Goal: Transaction & Acquisition: Book appointment/travel/reservation

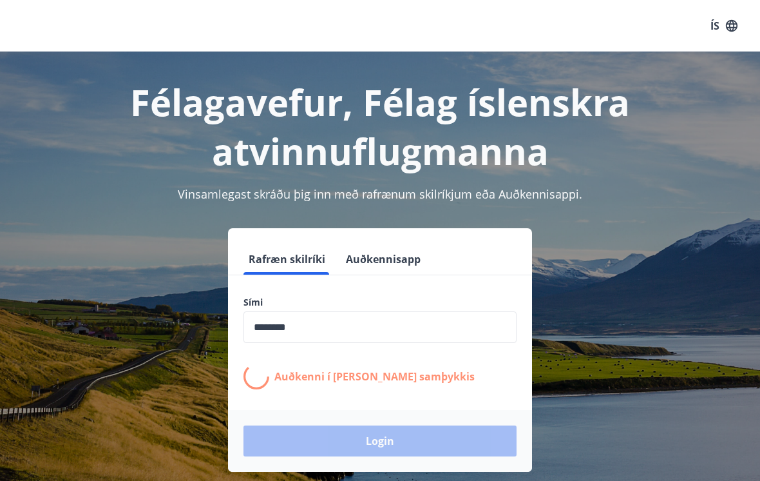
scroll to position [180, 0]
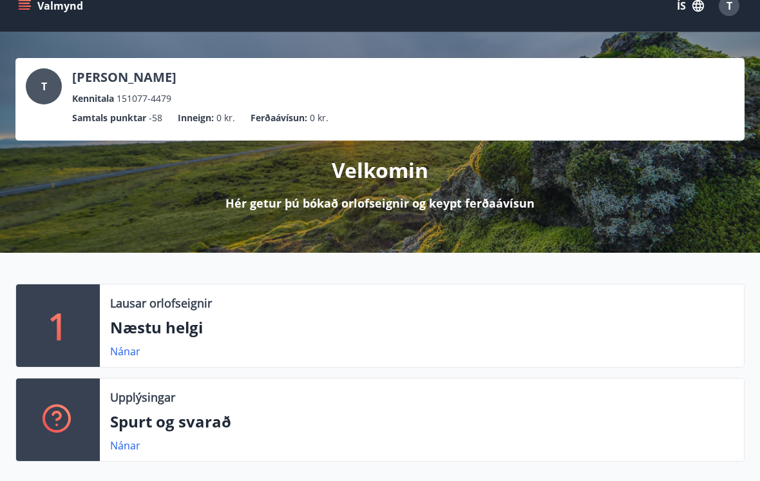
scroll to position [20, 0]
click at [123, 356] on link "Nánar" at bounding box center [125, 351] width 30 height 14
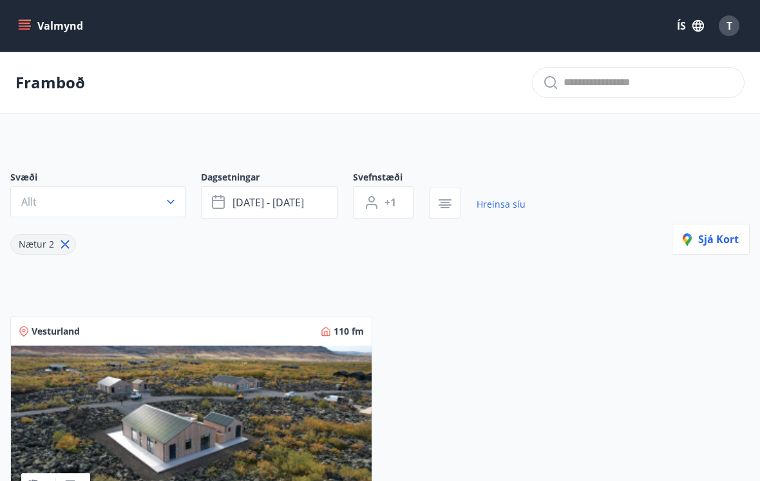
click at [499, 210] on link "Hreinsa síu" at bounding box center [501, 204] width 49 height 28
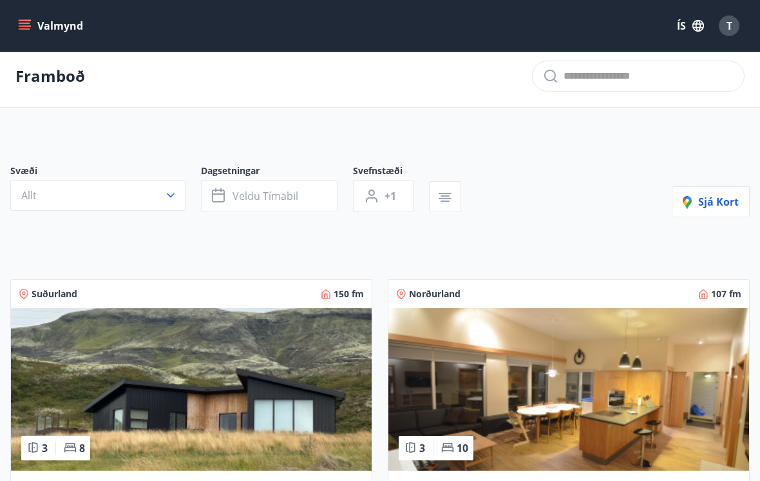
scroll to position [6, 0]
click at [318, 199] on button "Veldu tímabil" at bounding box center [269, 196] width 137 height 32
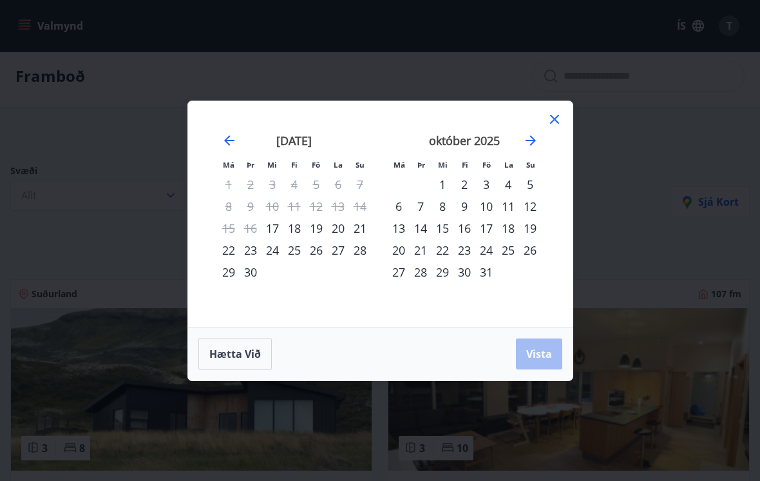
click at [535, 137] on icon "Move forward to switch to the next month." at bounding box center [530, 140] width 15 height 15
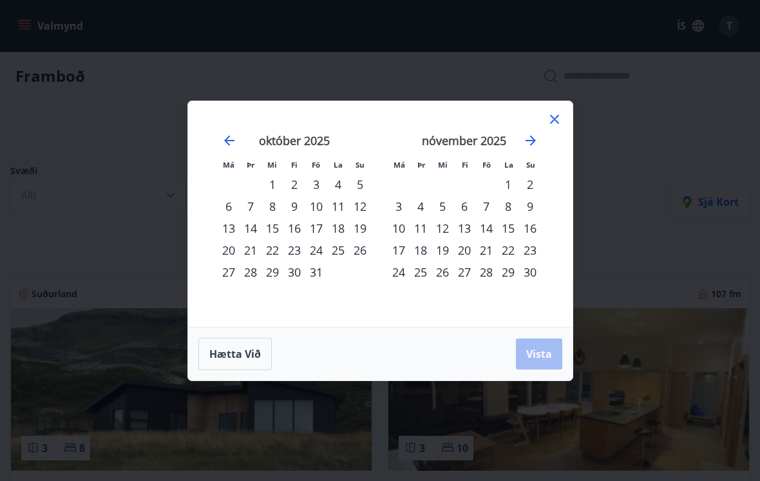
click at [507, 182] on div "1" at bounding box center [508, 184] width 22 height 22
click at [536, 277] on div "30" at bounding box center [530, 272] width 22 height 22
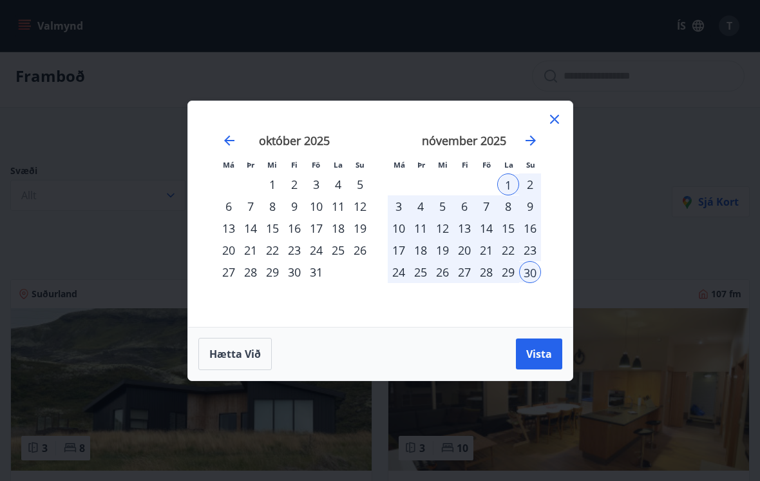
click at [541, 359] on span "Vista" at bounding box center [539, 354] width 26 height 14
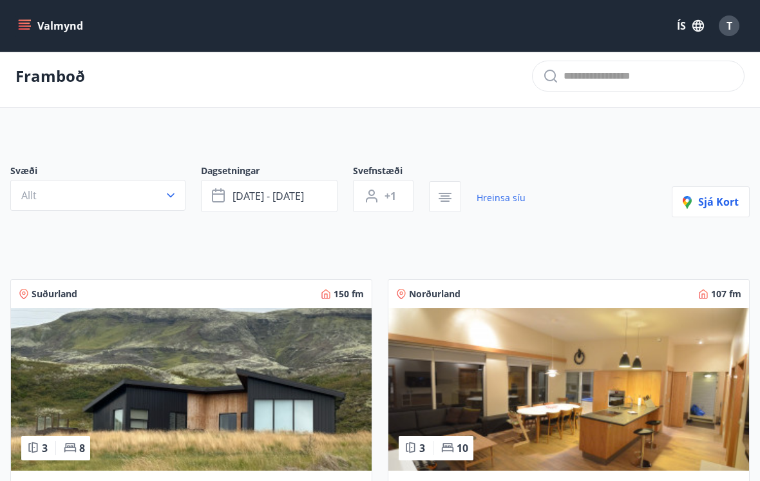
click at [160, 194] on button "Allt" at bounding box center [97, 195] width 175 height 31
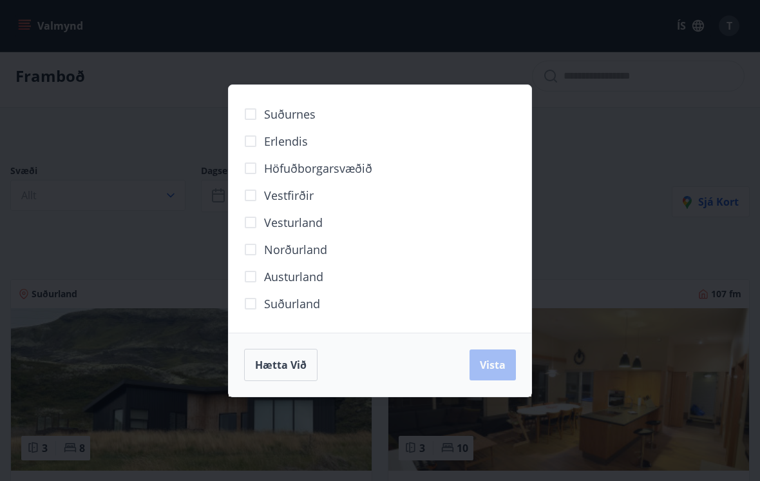
click at [316, 251] on span "Norðurland" at bounding box center [295, 249] width 63 height 17
click at [501, 368] on span "Vista" at bounding box center [493, 365] width 26 height 14
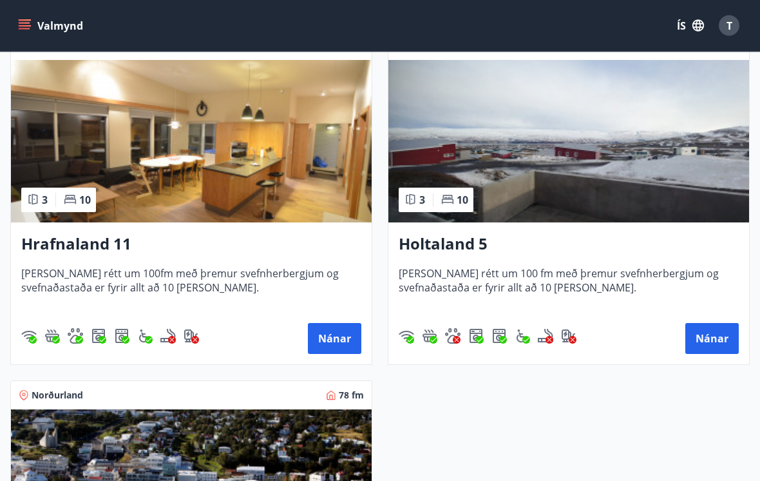
scroll to position [282, 0]
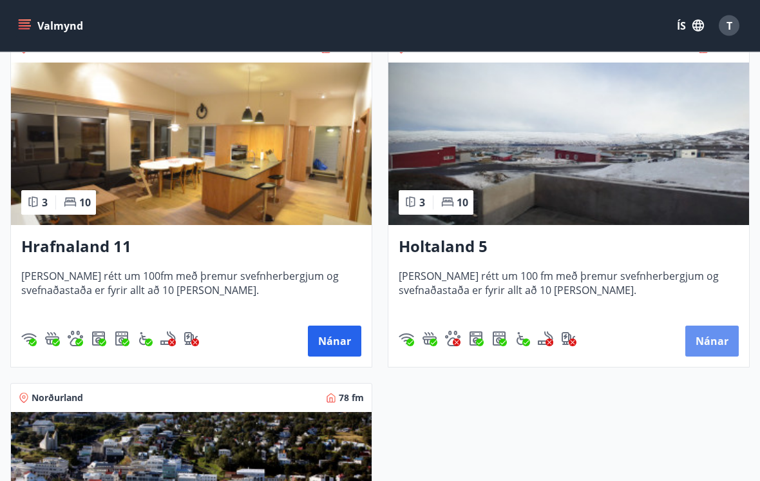
click at [717, 342] on button "Nánar" at bounding box center [711, 341] width 53 height 31
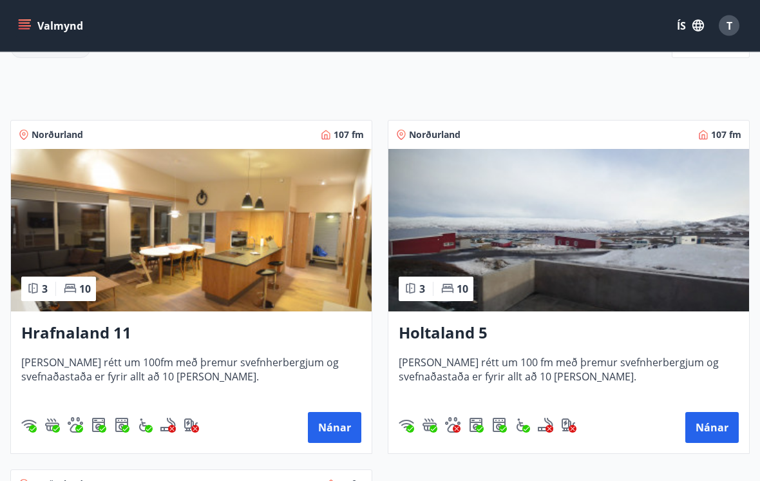
scroll to position [196, 0]
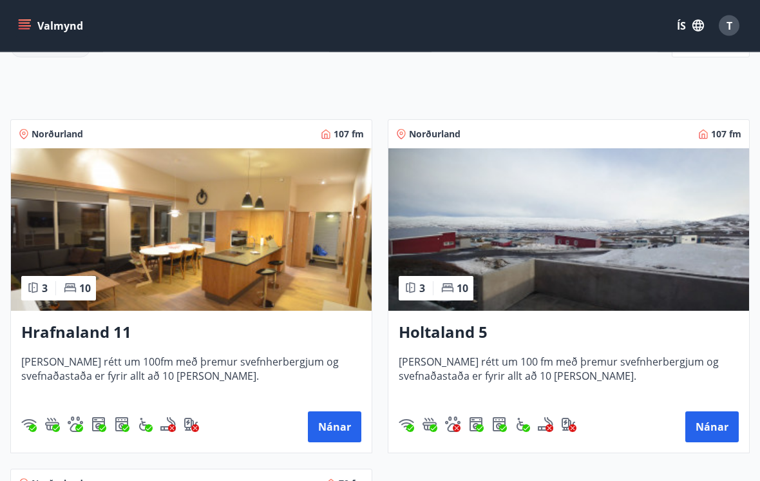
click at [606, 359] on span "Húsið er rétt um 100 fm með þremur svefnherbergjum og svefnaðastaða er fyrir al…" at bounding box center [569, 376] width 340 height 43
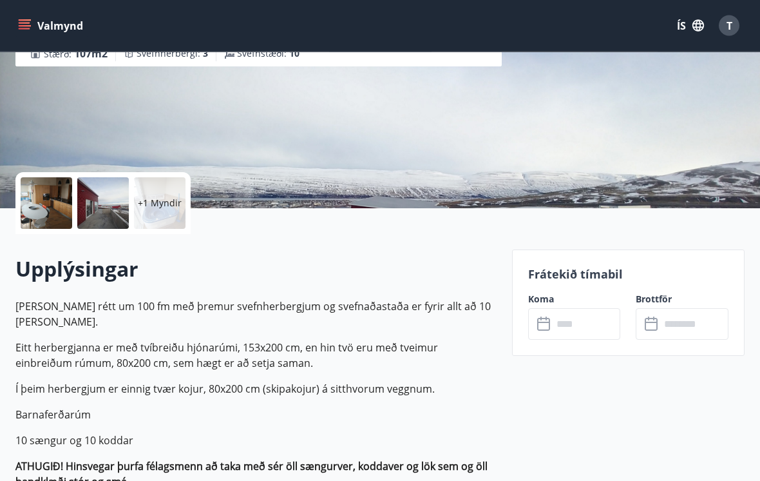
scroll to position [178, 0]
click at [593, 323] on input "text" at bounding box center [587, 324] width 68 height 32
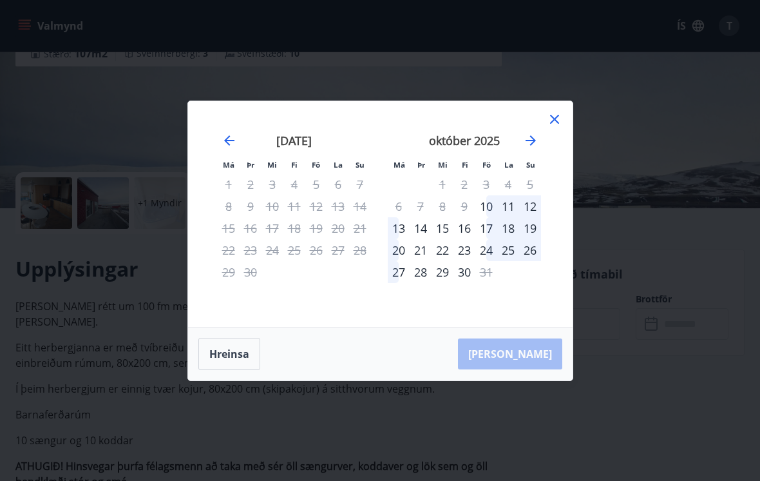
click at [537, 148] on icon "Move forward to switch to the next month." at bounding box center [530, 140] width 15 height 15
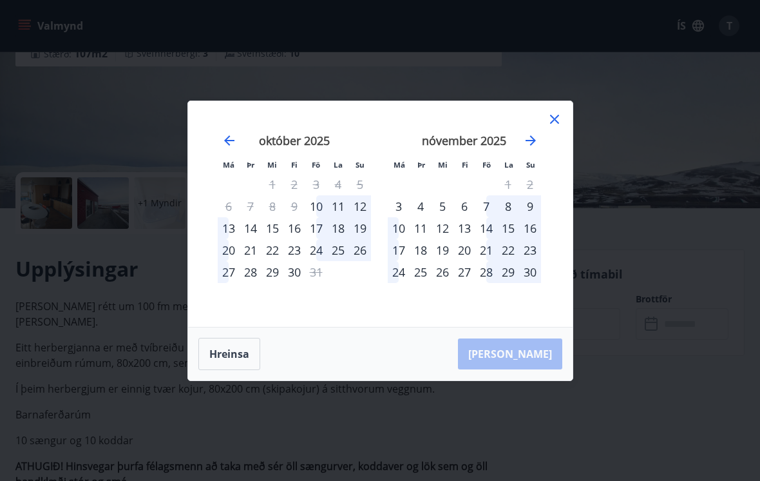
click at [489, 283] on div "28" at bounding box center [486, 272] width 22 height 22
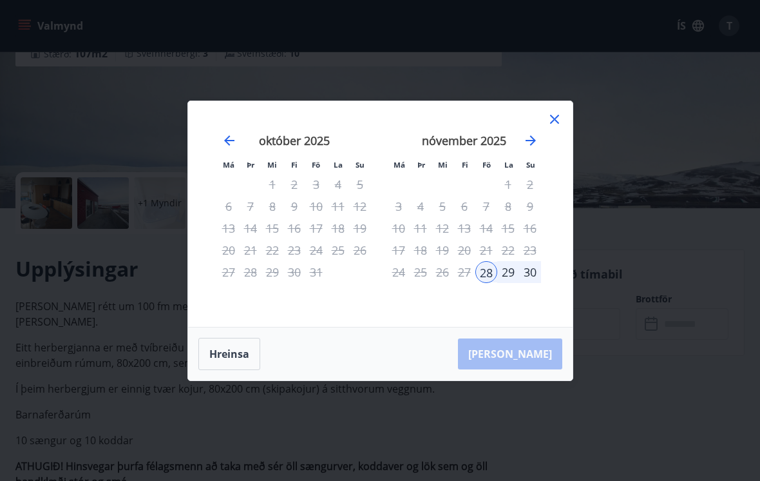
click at [536, 148] on icon "Move forward to switch to the next month." at bounding box center [530, 140] width 15 height 15
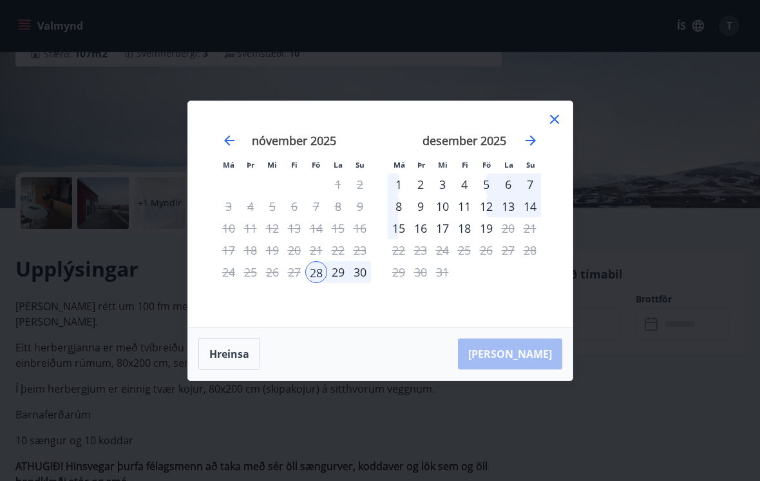
click at [402, 193] on div "1" at bounding box center [399, 184] width 22 height 22
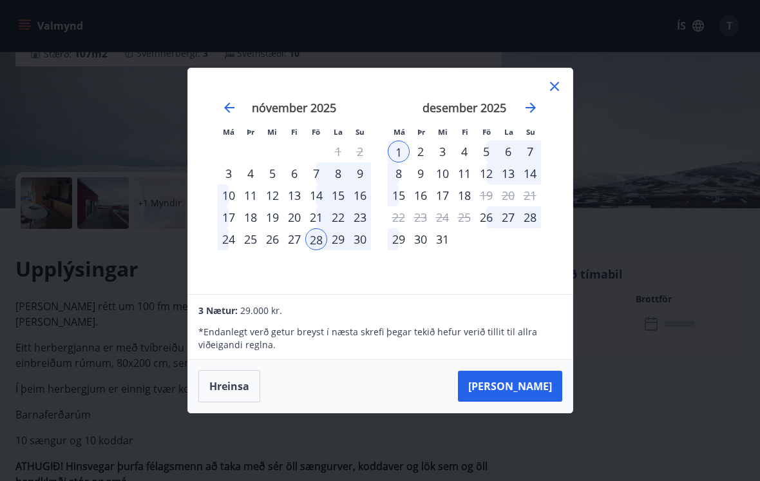
click at [539, 397] on button "[PERSON_NAME]" at bounding box center [510, 385] width 104 height 31
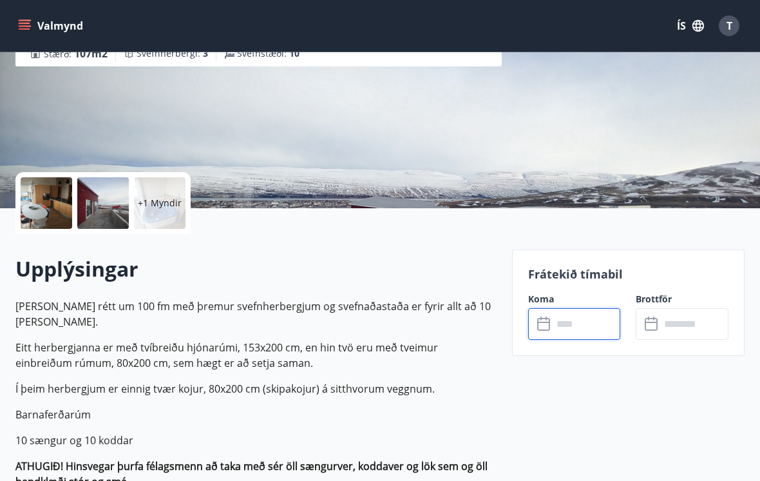
type input "******"
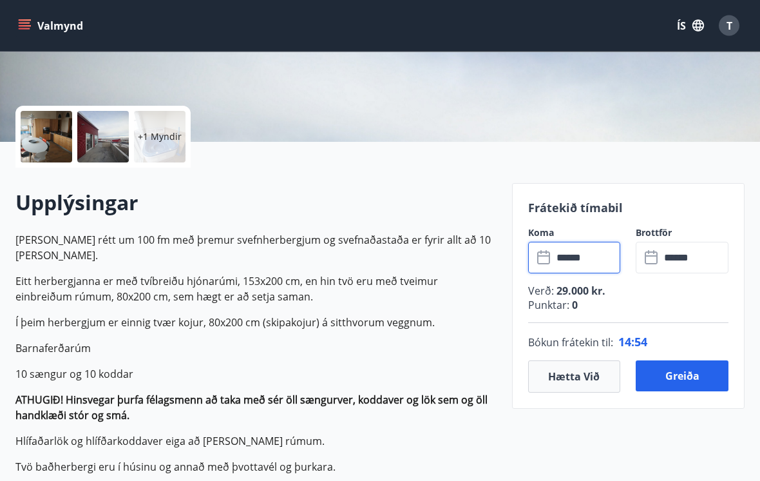
scroll to position [256, 0]
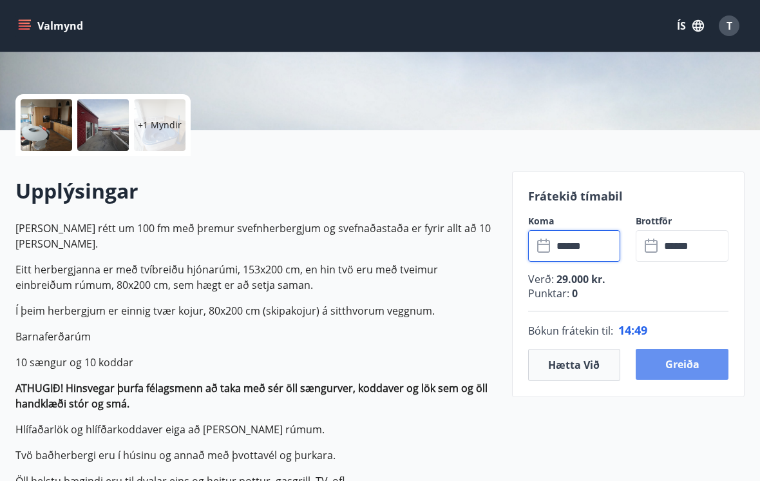
click at [691, 363] on button "Greiða" at bounding box center [682, 364] width 93 height 31
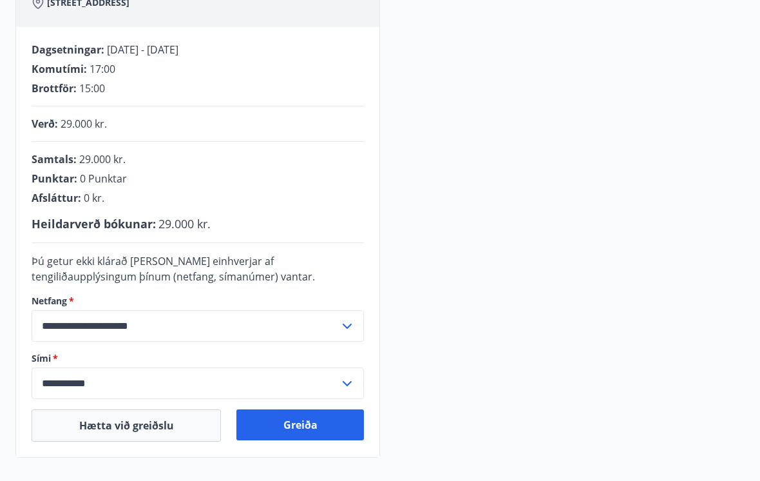
scroll to position [224, 0]
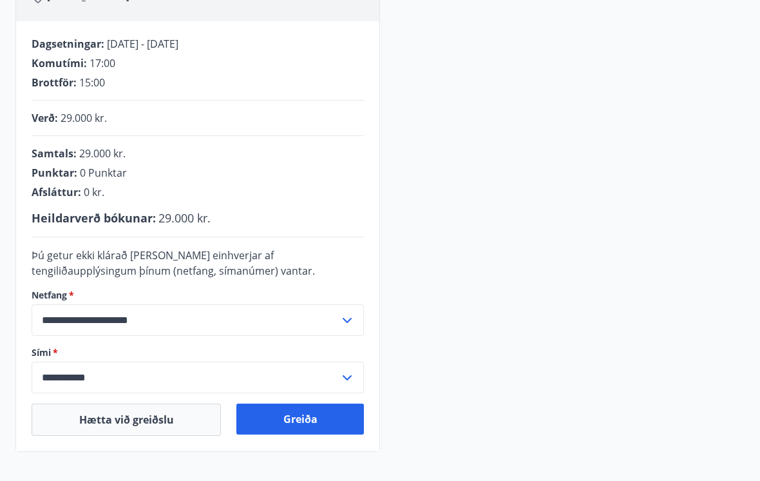
click at [308, 426] on button "Greiða" at bounding box center [300, 418] width 128 height 31
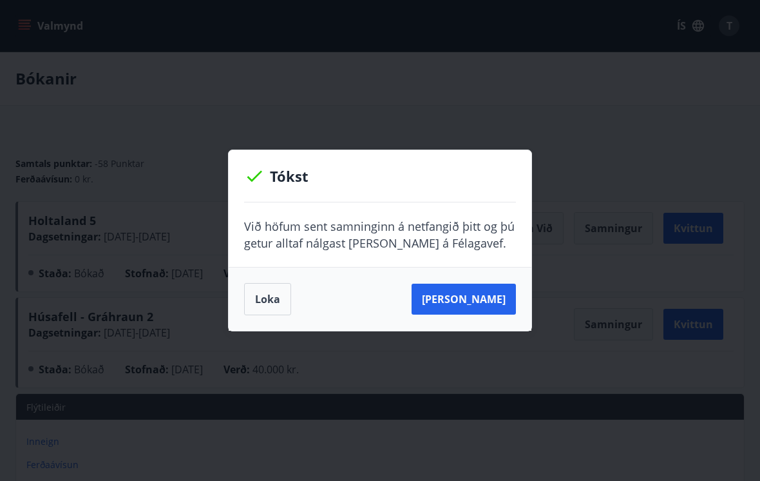
click at [274, 304] on button "Loka" at bounding box center [267, 299] width 47 height 32
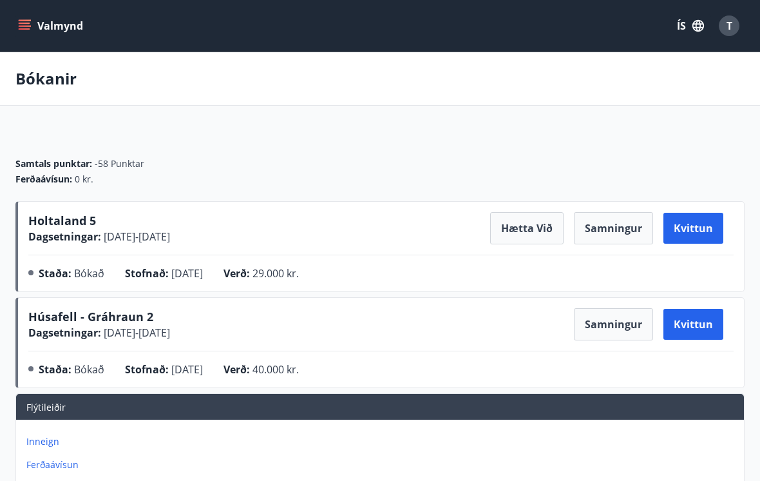
click at [24, 30] on icon "menu" at bounding box center [25, 28] width 12 height 1
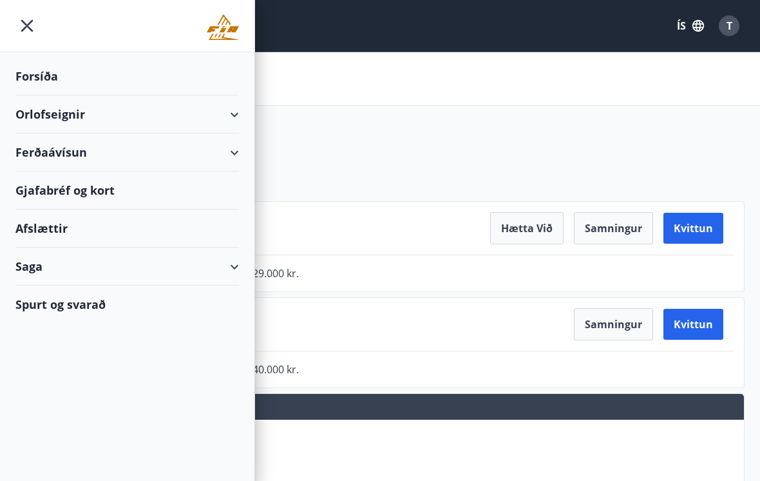
click at [46, 82] on div "Forsíða" at bounding box center [127, 76] width 224 height 38
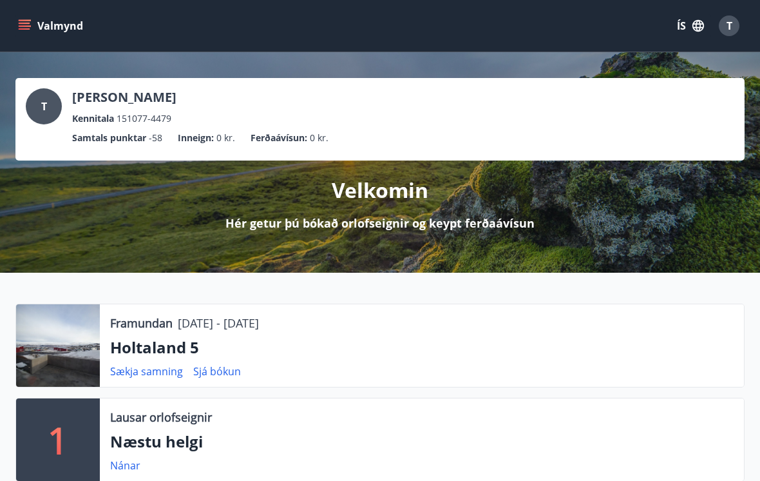
click at [27, 37] on button "Valmynd" at bounding box center [51, 25] width 73 height 23
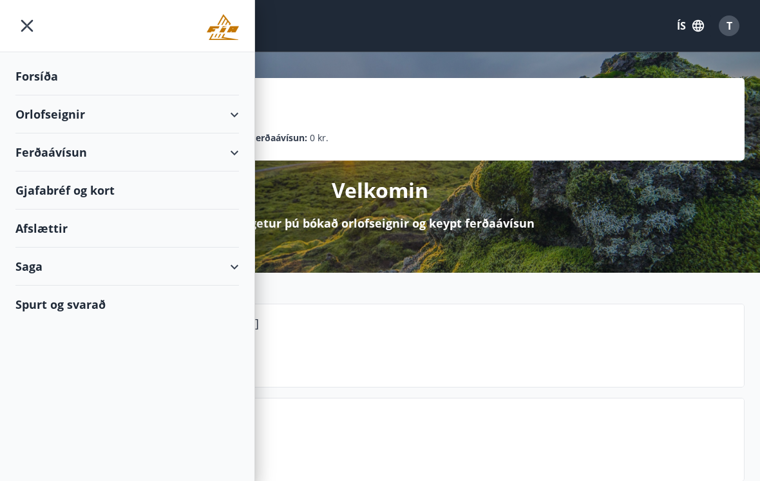
click at [237, 117] on div "Orlofseignir" at bounding box center [127, 114] width 224 height 38
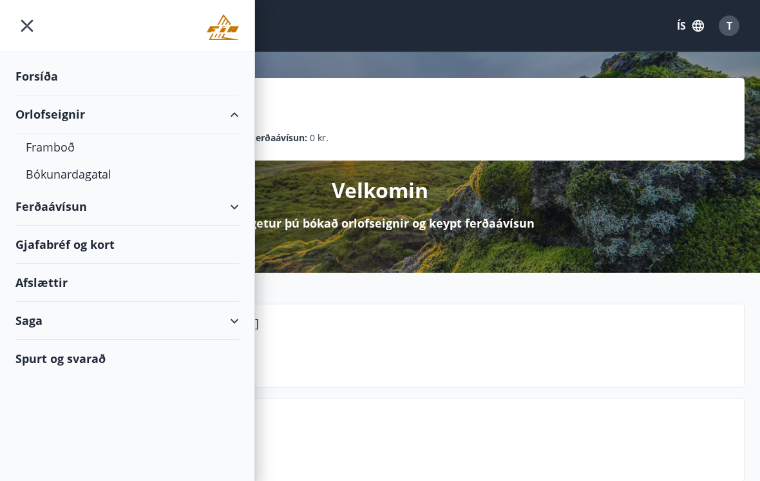
click at [95, 183] on div "Bókunardagatal" at bounding box center [127, 173] width 203 height 27
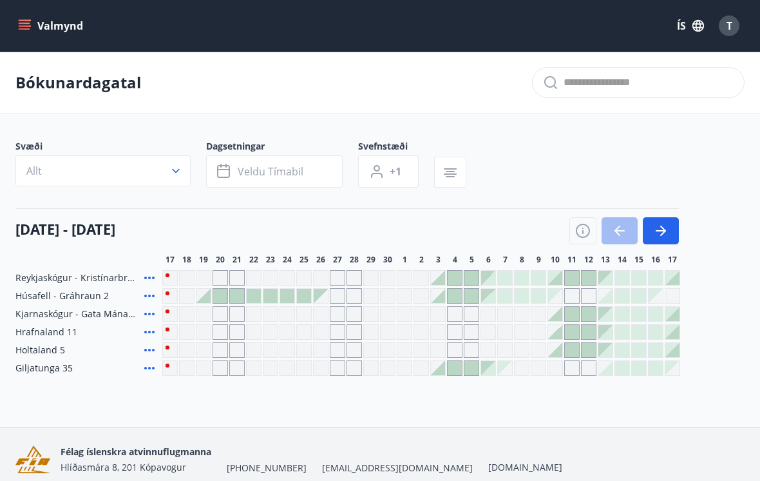
click at [180, 173] on icon "button" at bounding box center [175, 170] width 13 height 13
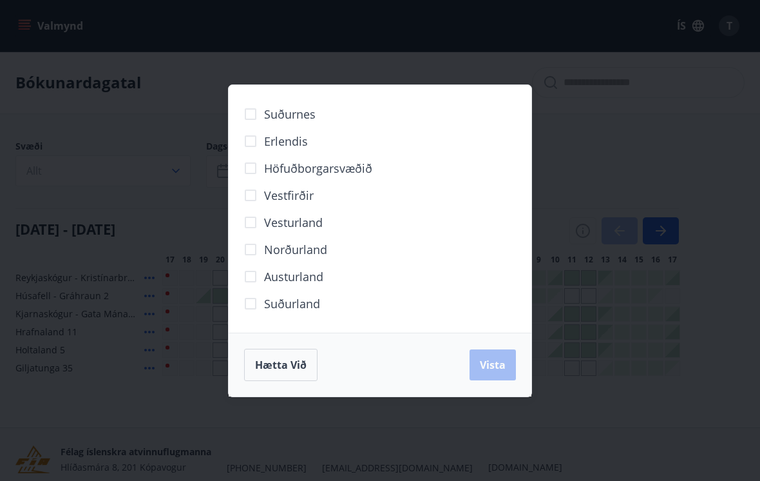
click at [304, 258] on label "Norðurland" at bounding box center [282, 249] width 90 height 27
click at [499, 374] on button "Vista" at bounding box center [493, 364] width 46 height 31
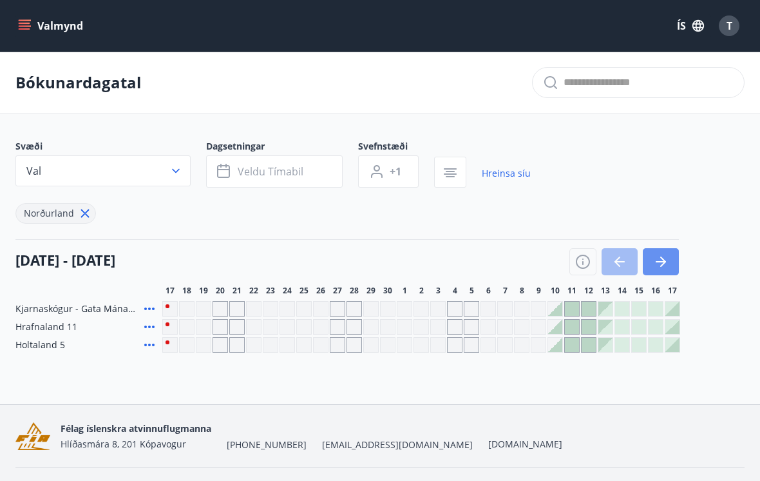
click at [672, 257] on button "button" at bounding box center [661, 261] width 36 height 27
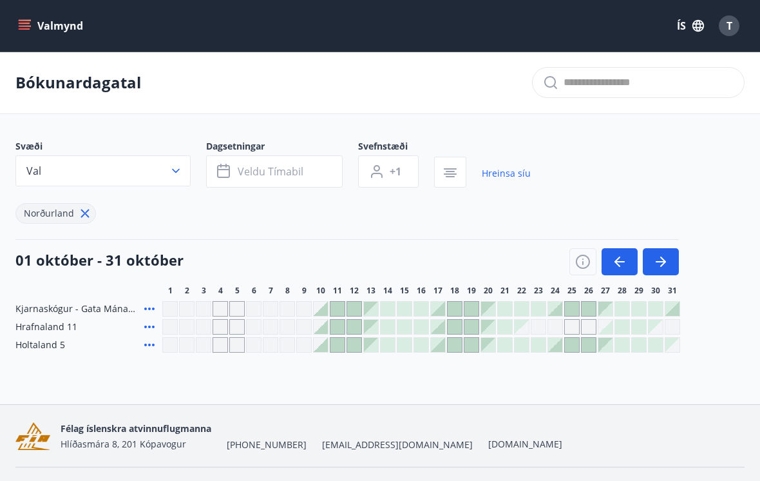
click at [678, 258] on button "button" at bounding box center [661, 261] width 36 height 27
click at [677, 258] on button "button" at bounding box center [661, 261] width 36 height 27
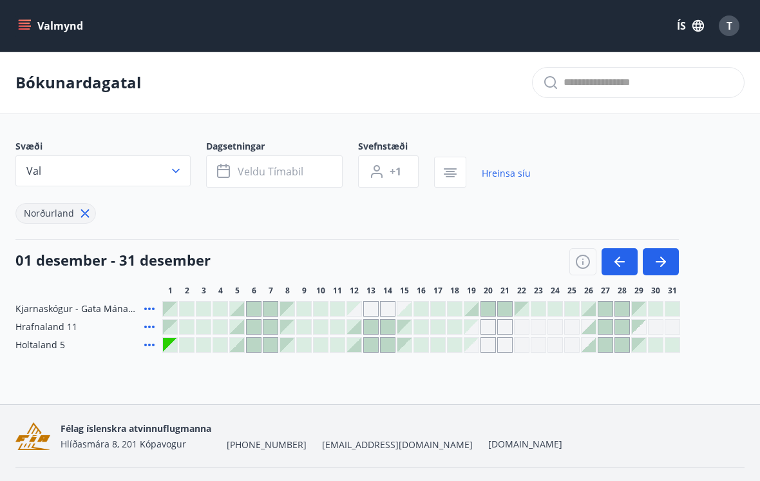
click at [676, 253] on button "button" at bounding box center [661, 261] width 36 height 27
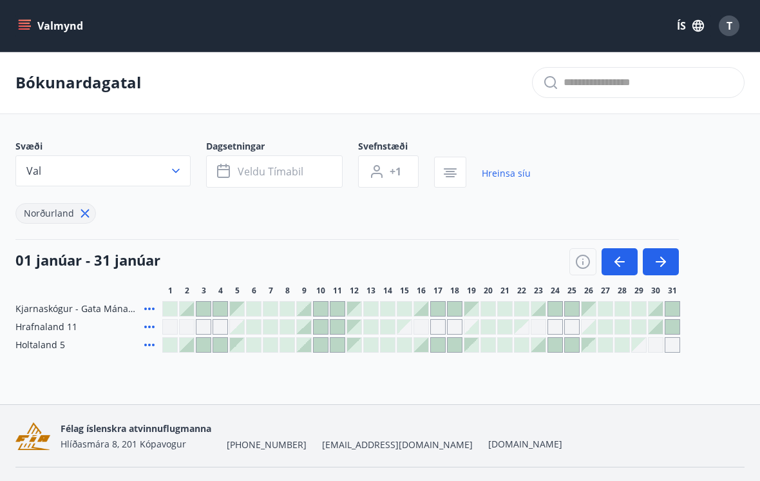
click at [681, 257] on div "[DATE] - [DATE] 1 2 3 4 5 6 7 8 9 10 11 12 13 14 15 16 17 18 19 20 21 22 23 24 …" at bounding box center [379, 267] width 729 height 57
click at [676, 253] on button "button" at bounding box center [661, 261] width 36 height 27
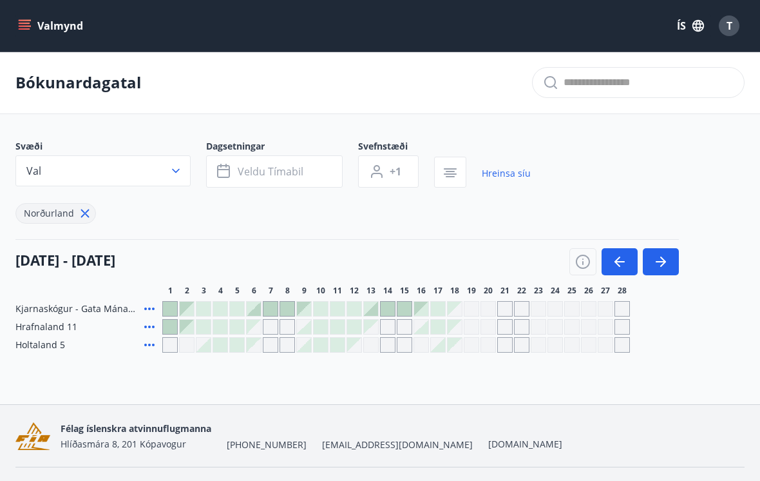
click at [681, 256] on div "[DATE] - [DATE] 1 2 3 4 5 6 7 8 9 10 11 12 13 14 15 16 17 18 19 20 21 22 23 24 …" at bounding box center [379, 267] width 729 height 57
click at [620, 262] on icon "button" at bounding box center [620, 261] width 10 height 1
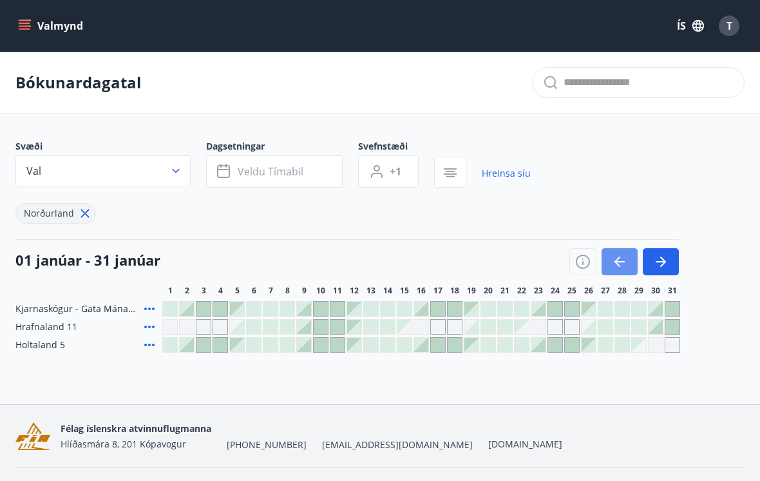
click at [619, 270] on button "button" at bounding box center [620, 261] width 36 height 27
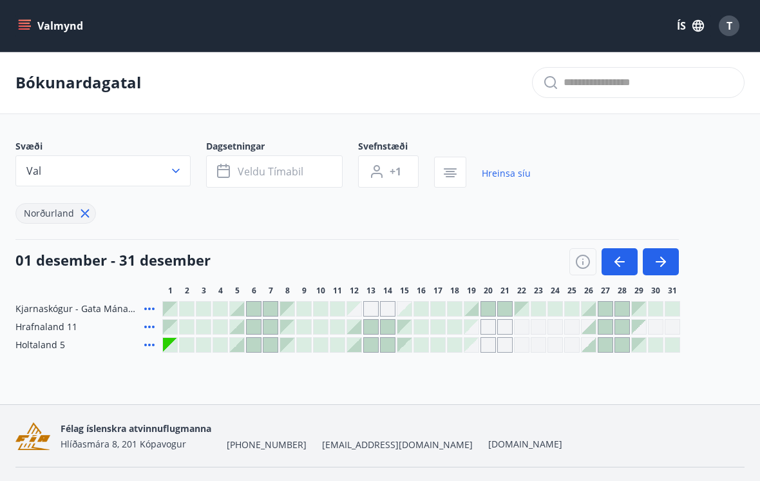
click at [618, 269] on button "button" at bounding box center [620, 261] width 36 height 27
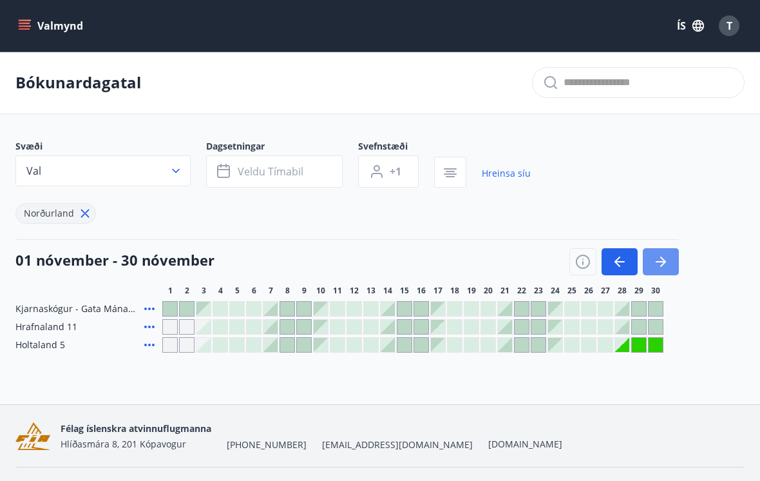
click at [665, 265] on icon "button" at bounding box center [660, 261] width 15 height 15
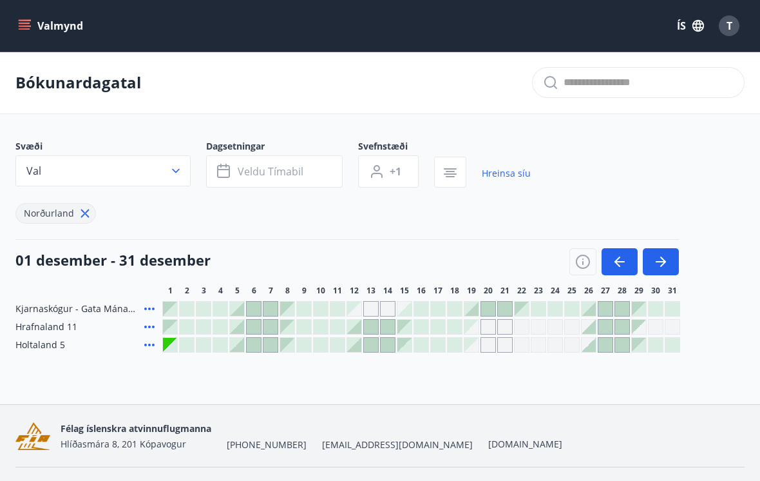
click at [675, 263] on button "button" at bounding box center [661, 261] width 36 height 27
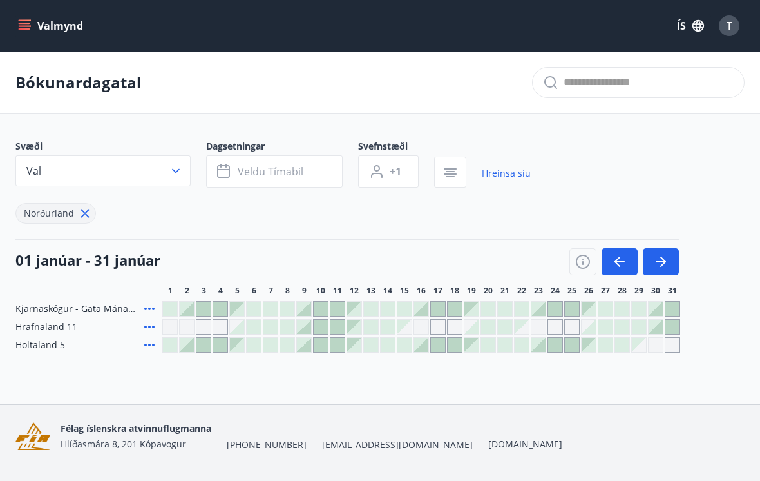
click at [421, 307] on div at bounding box center [421, 308] width 14 height 14
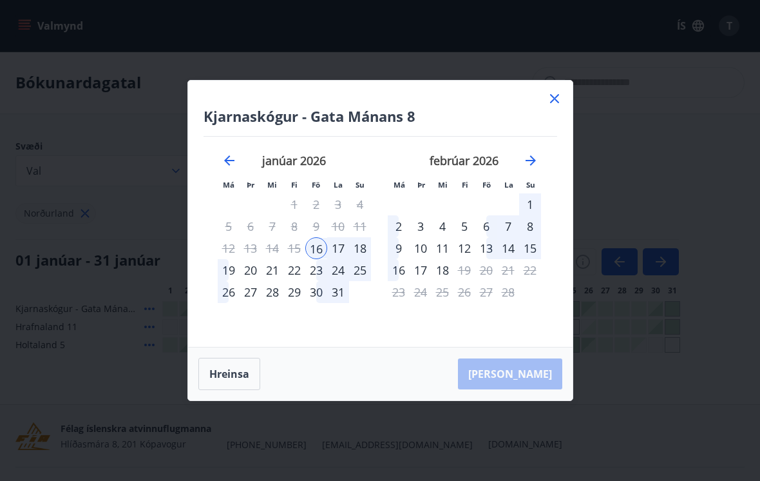
click at [223, 267] on div "19" at bounding box center [229, 270] width 22 height 22
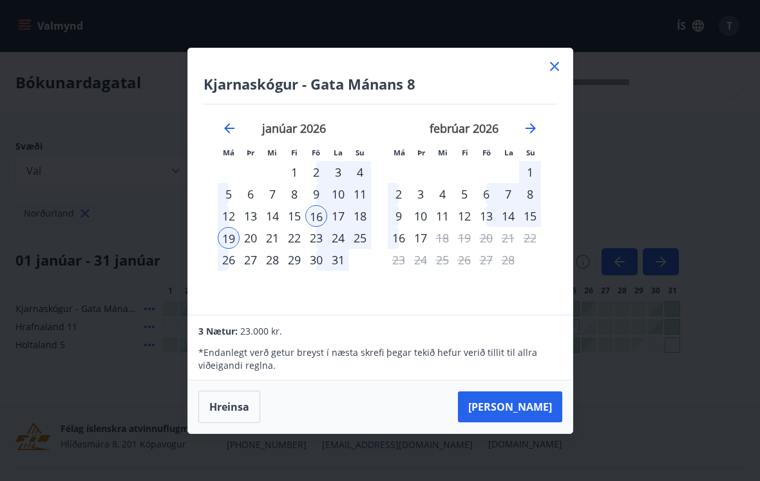
click at [564, 61] on div "Kjarnaskógur - Gata Mánans 8 Má Þr Mi Fi Fö La Su Má Þr Mi Fi Fö La Su [DATE] 1…" at bounding box center [380, 181] width 385 height 266
click at [553, 73] on icon at bounding box center [554, 66] width 15 height 15
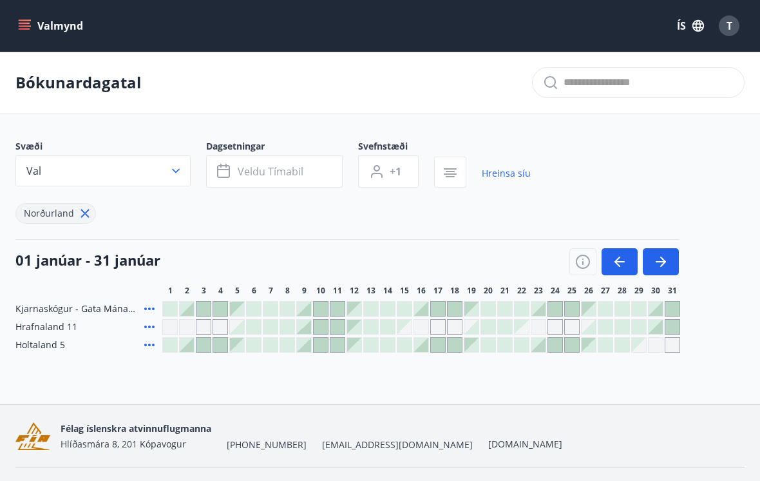
click at [424, 347] on div at bounding box center [421, 345] width 14 height 14
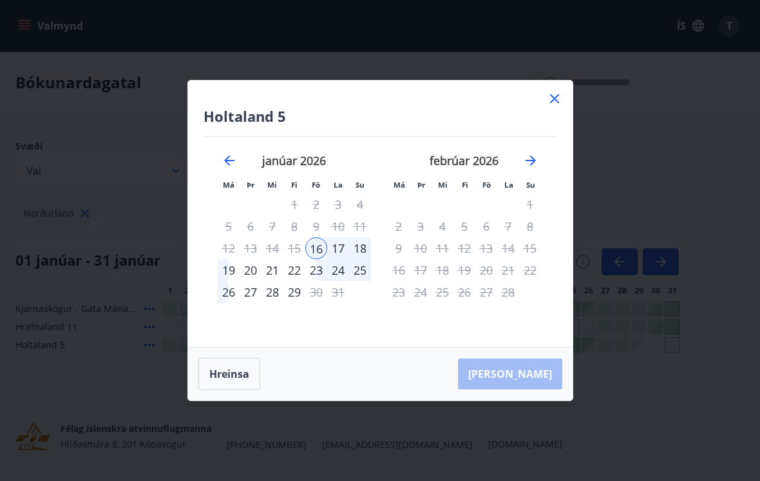
click at [224, 272] on div "19" at bounding box center [229, 270] width 22 height 22
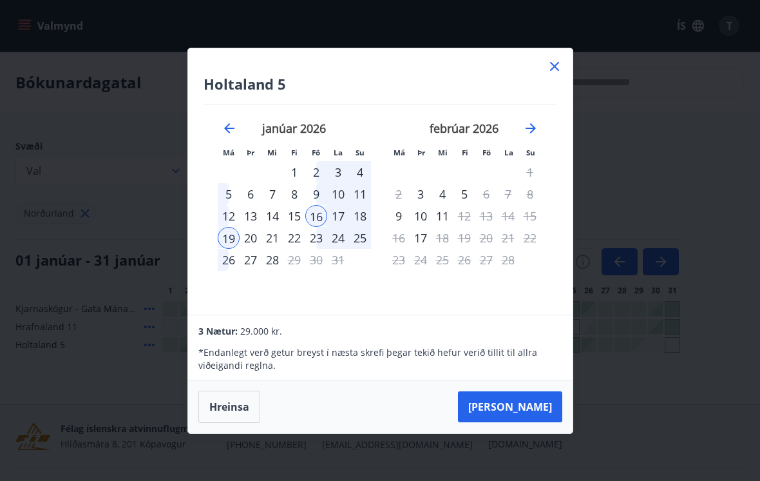
click at [533, 413] on button "[PERSON_NAME]" at bounding box center [510, 406] width 104 height 31
click at [536, 412] on button "[PERSON_NAME]" at bounding box center [510, 406] width 104 height 31
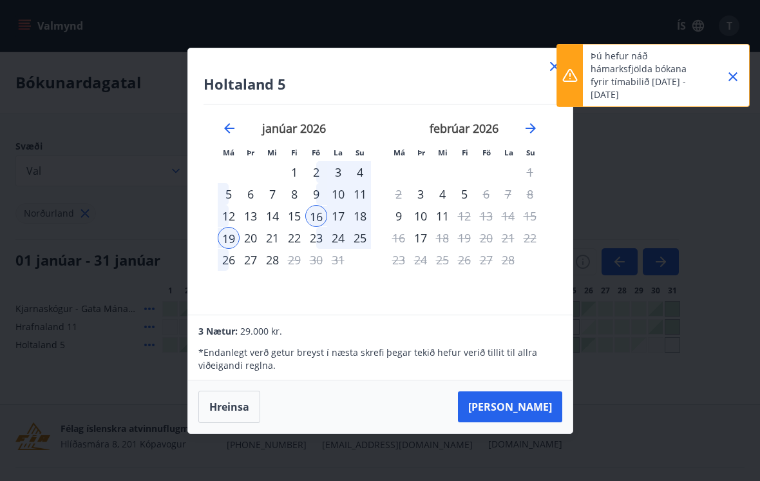
click at [738, 81] on icon "Close" at bounding box center [732, 76] width 15 height 15
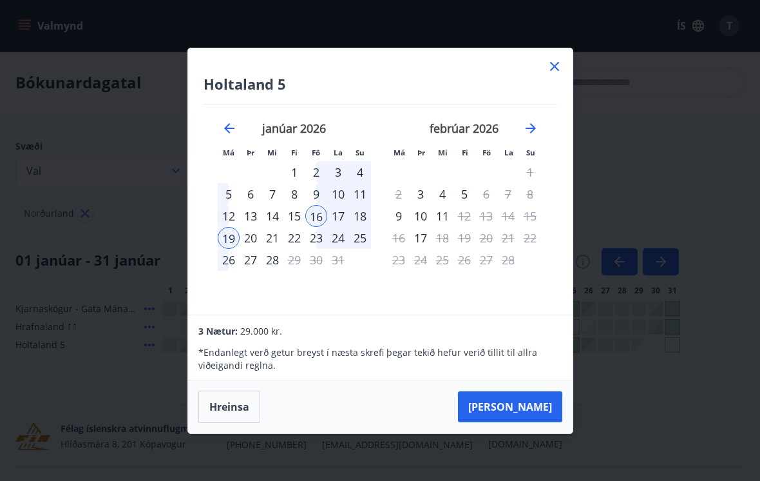
click at [555, 68] on icon at bounding box center [554, 66] width 15 height 15
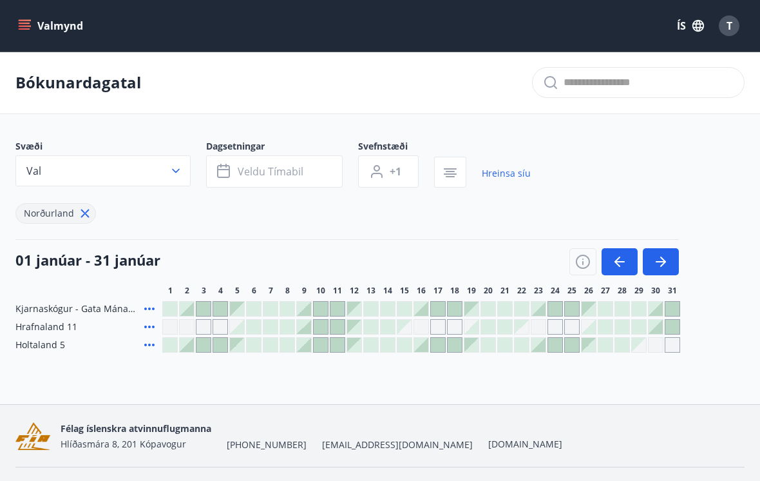
click at [270, 327] on div at bounding box center [270, 327] width 14 height 14
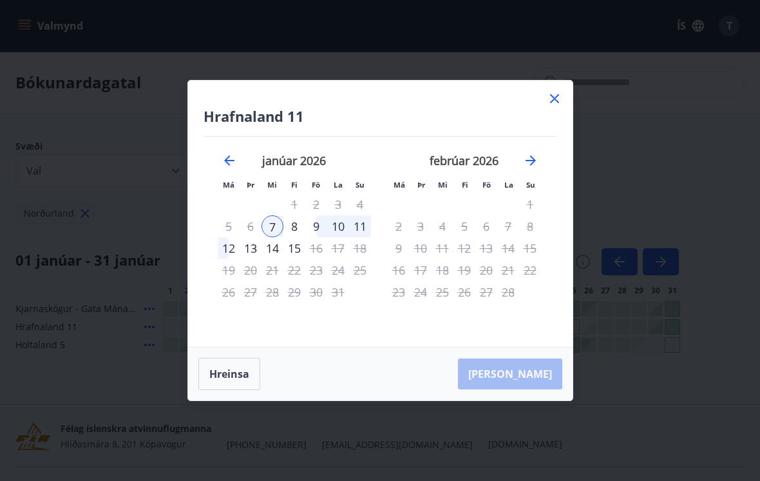
click at [298, 228] on div "8" at bounding box center [294, 226] width 22 height 22
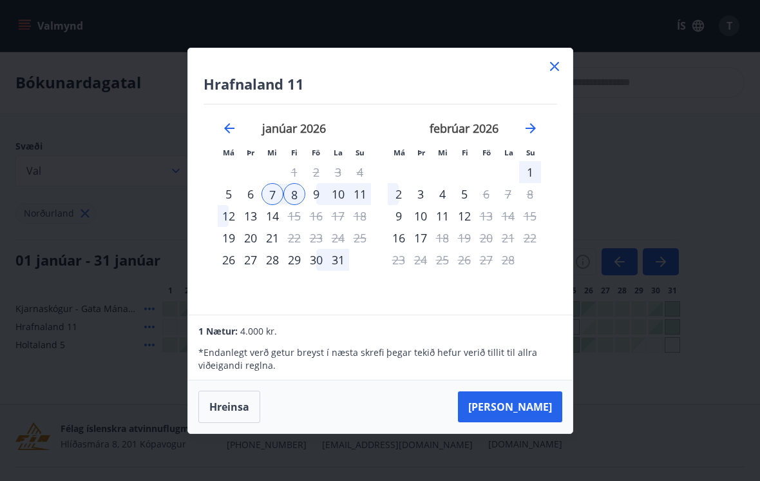
click at [540, 408] on button "[PERSON_NAME]" at bounding box center [510, 406] width 104 height 31
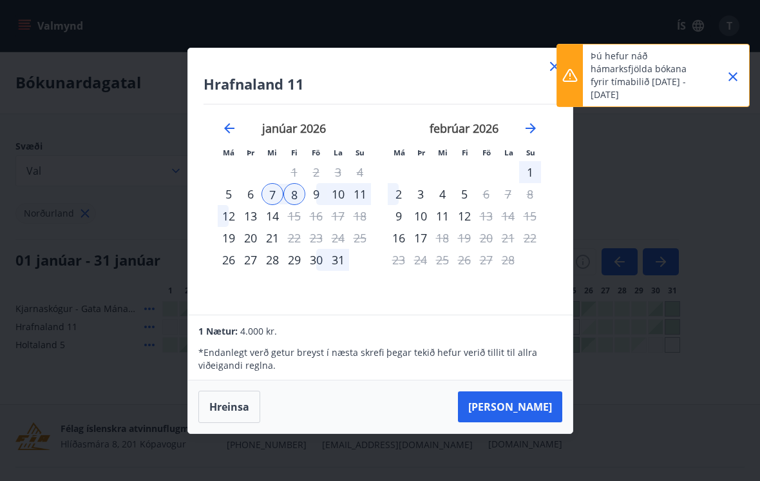
click at [736, 79] on icon "Close" at bounding box center [733, 76] width 9 height 9
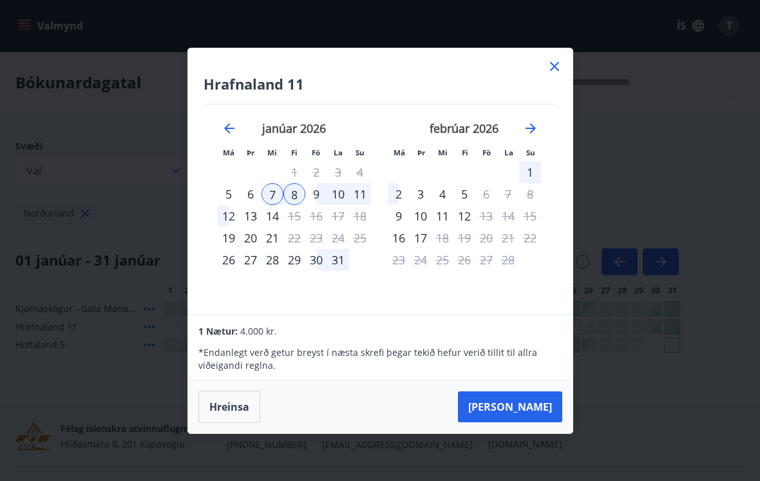
click at [557, 72] on icon at bounding box center [554, 66] width 15 height 15
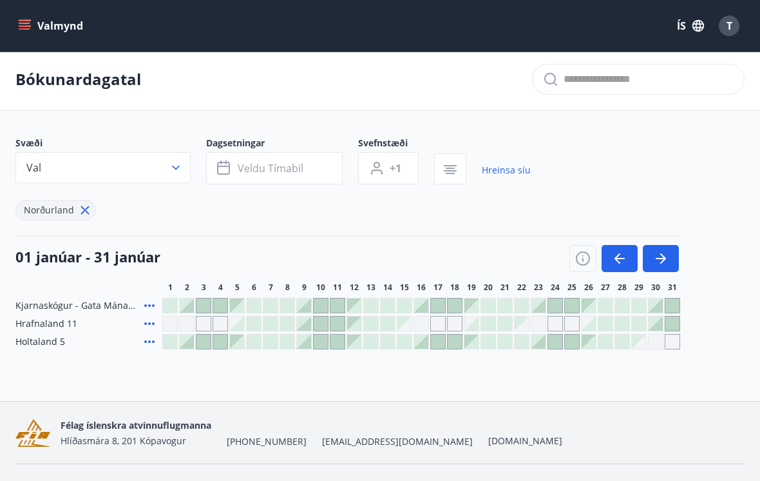
scroll to position [2, 0]
click at [19, 29] on icon "menu" at bounding box center [25, 28] width 12 height 1
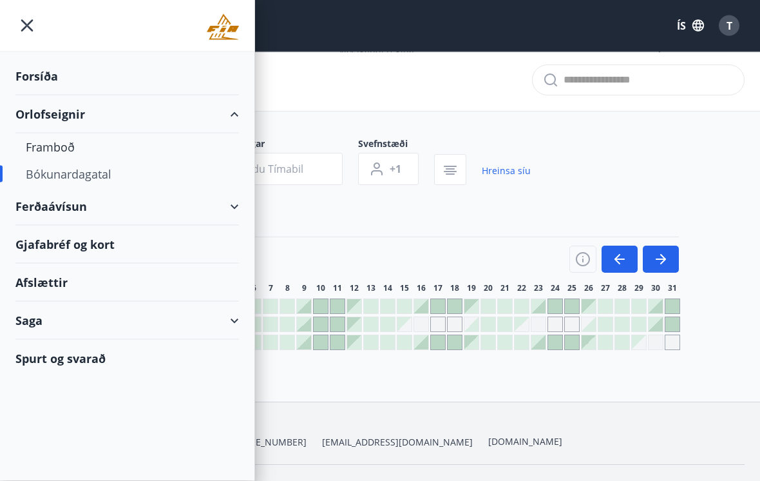
scroll to position [3, 0]
click at [51, 78] on div "Forsíða" at bounding box center [127, 76] width 224 height 38
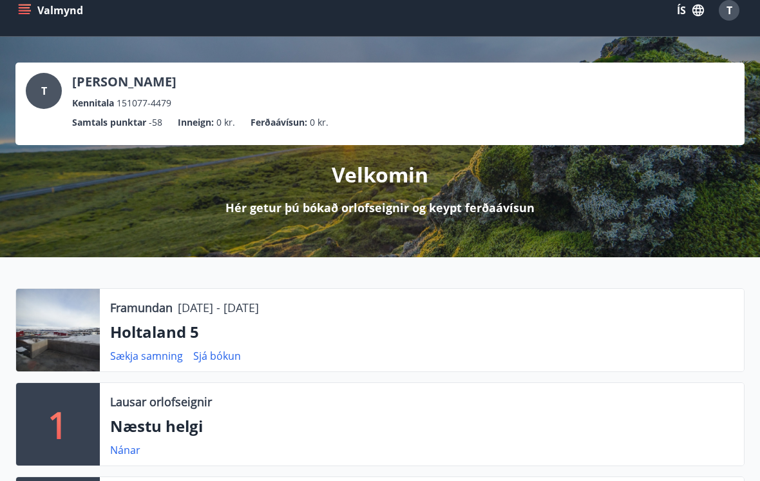
scroll to position [15, 0]
click at [216, 362] on link "Sjá bókun" at bounding box center [217, 356] width 48 height 14
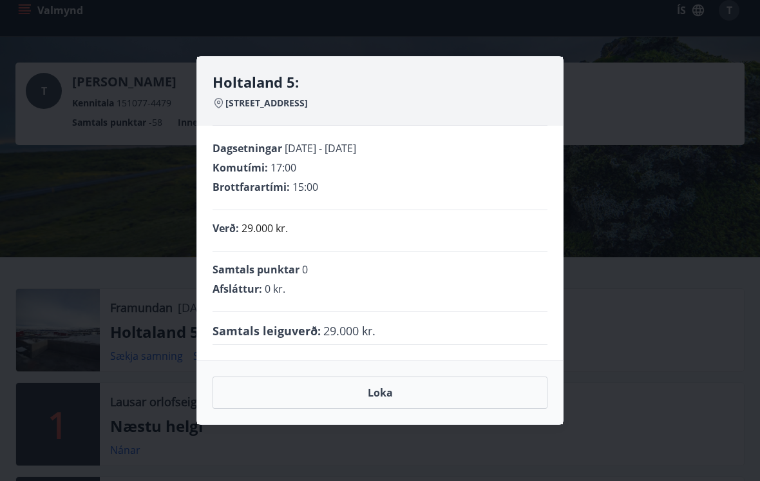
click at [393, 408] on button "Loka" at bounding box center [380, 392] width 335 height 32
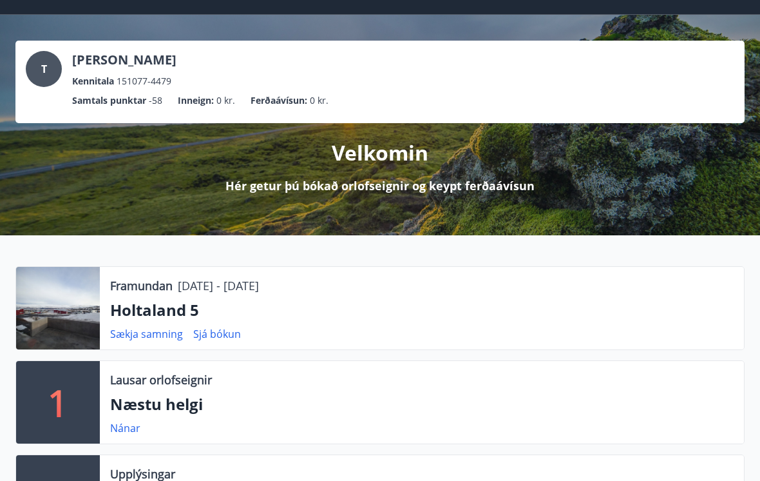
scroll to position [37, 0]
click at [160, 339] on link "Sækja samning" at bounding box center [146, 334] width 73 height 14
click at [150, 339] on link "Sækja samning" at bounding box center [146, 334] width 73 height 14
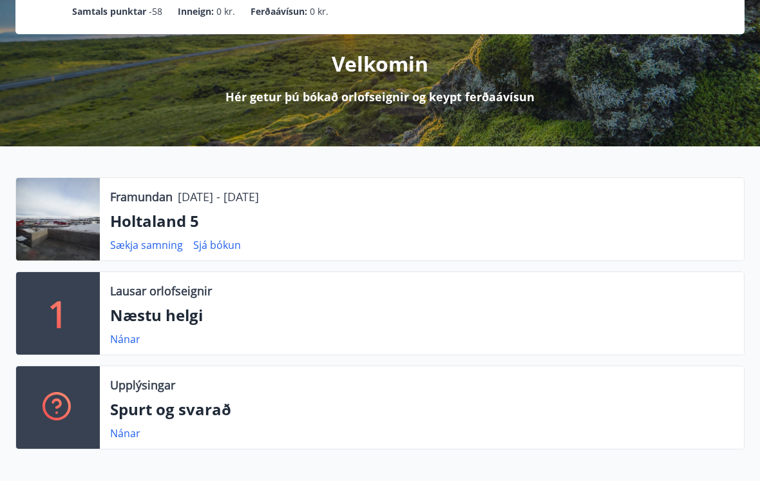
scroll to position [97, 0]
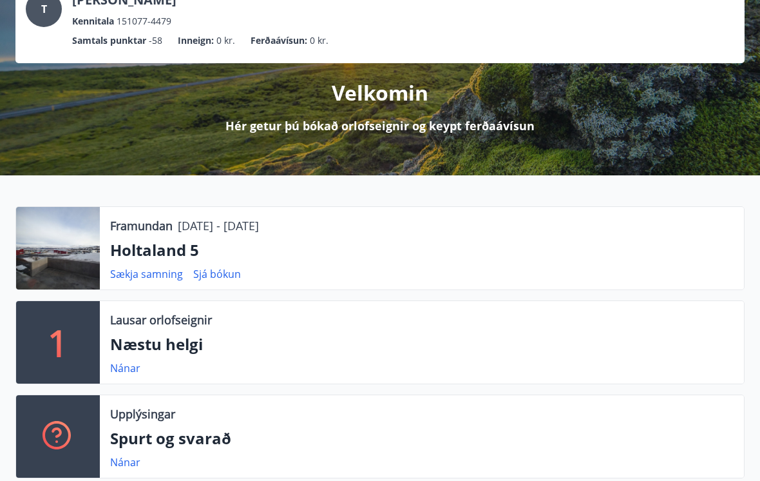
click at [320, 272] on div "Sækja samning Sjá bókun" at bounding box center [422, 273] width 624 height 15
click at [323, 256] on p "Holtaland 5" at bounding box center [422, 250] width 624 height 22
click at [317, 263] on div "Framundan [DATE] - [DATE] Holtaland 5 Sækja samning Sjá bókun" at bounding box center [422, 248] width 644 height 82
click at [154, 279] on link "Sækja samning" at bounding box center [146, 274] width 73 height 14
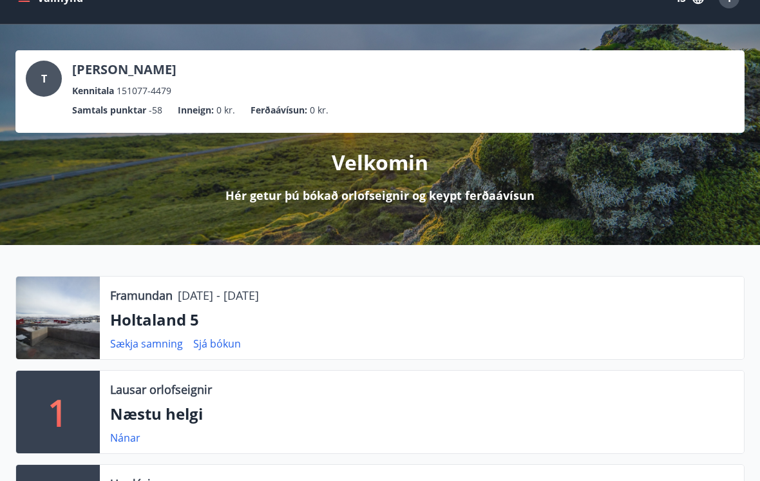
scroll to position [0, 0]
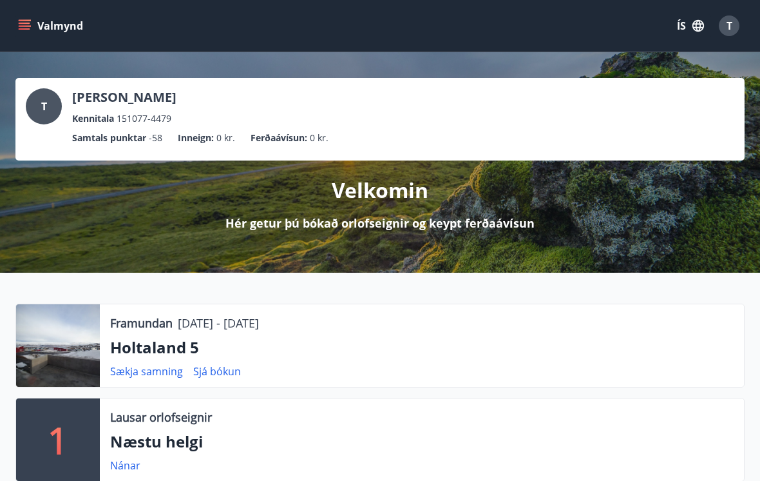
click at [218, 378] on link "Sjá bókun" at bounding box center [217, 371] width 48 height 14
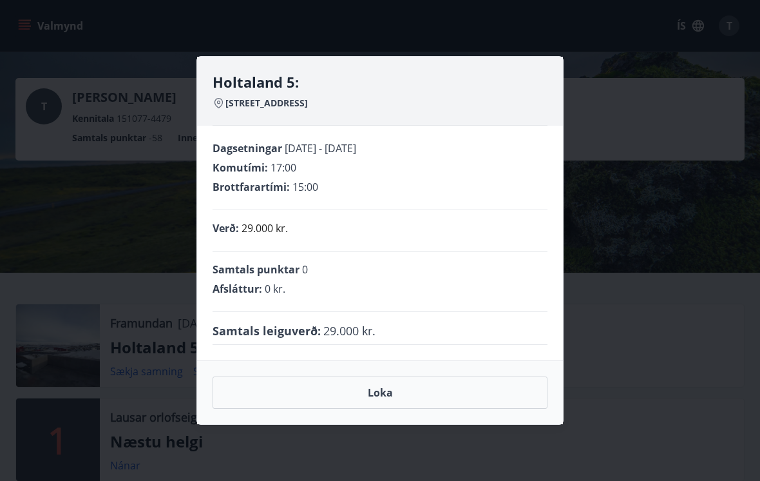
click at [315, 399] on button "Loka" at bounding box center [380, 392] width 335 height 32
